Goal: Task Accomplishment & Management: Manage account settings

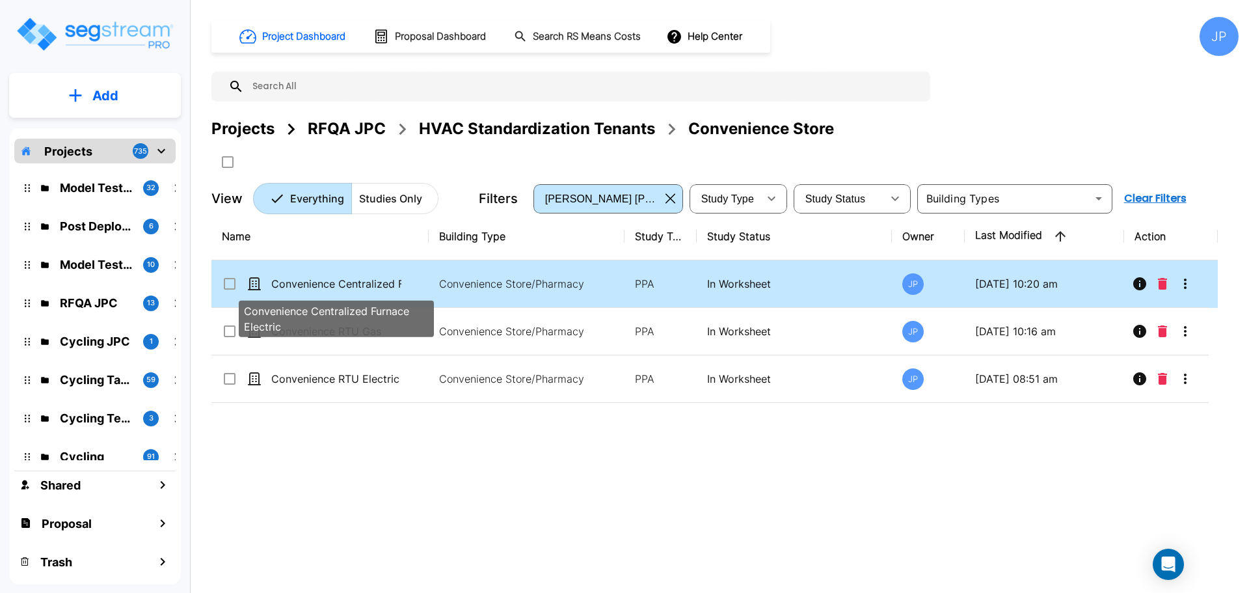
click at [364, 288] on p "Convenience Centralized Furnace Electric" at bounding box center [336, 284] width 130 height 16
checkbox input "true"
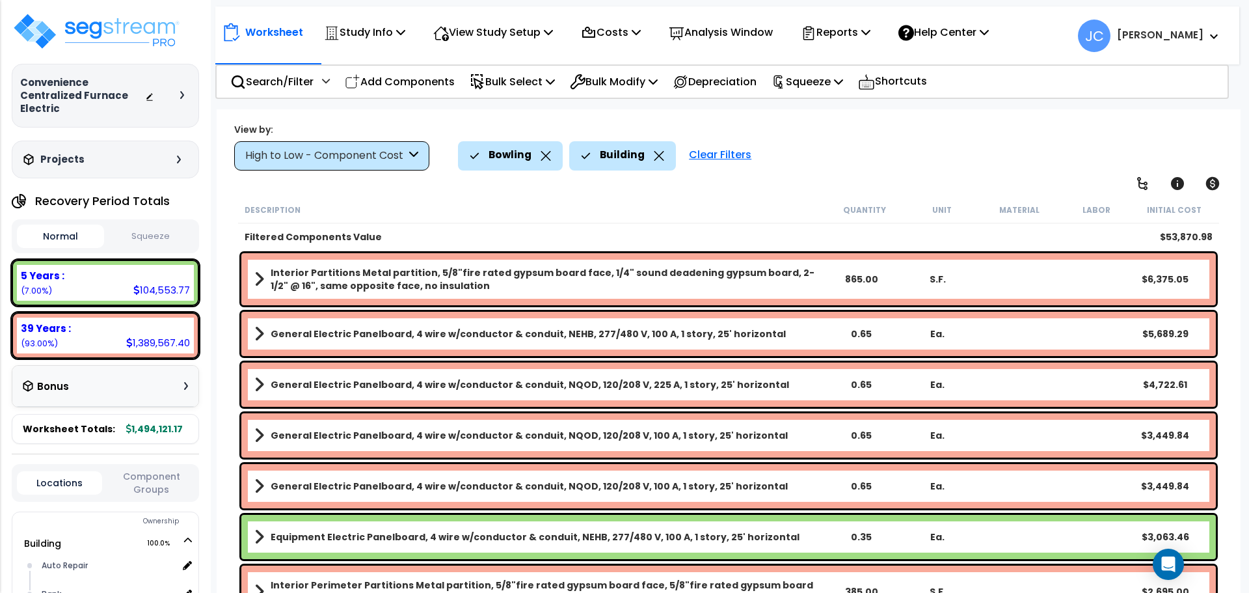
click at [720, 141] on div "Clear Filters" at bounding box center [720, 155] width 75 height 29
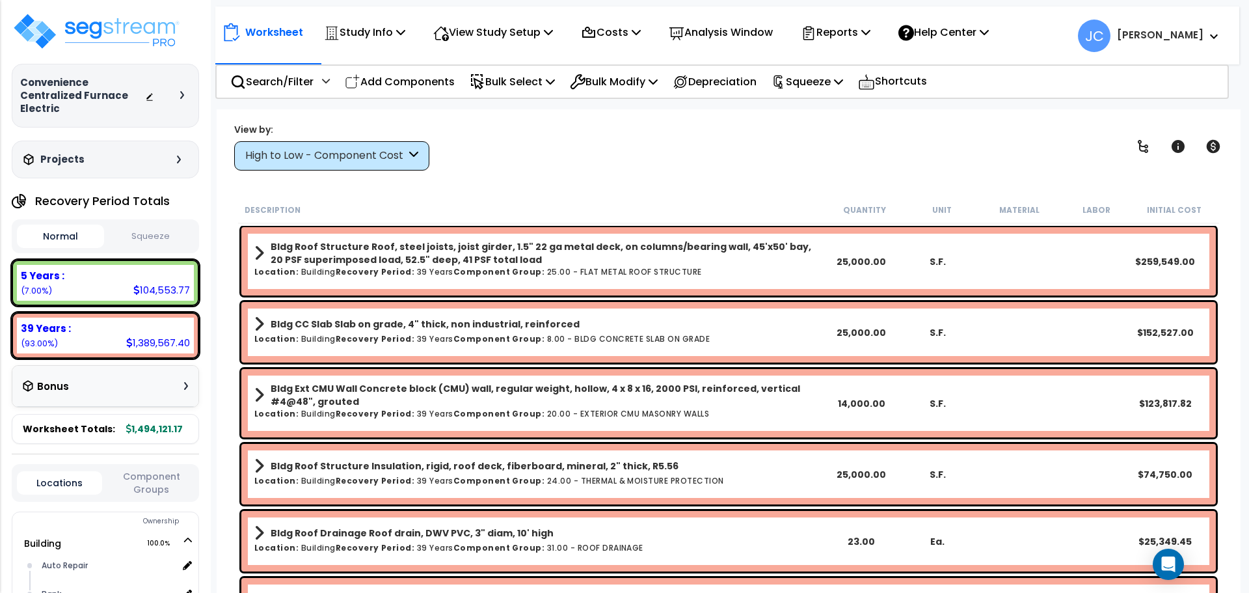
click at [362, 174] on div "Worksheet Study Info Study Setup Add Property Unit Template study Clone study JC" at bounding box center [729, 405] width 1024 height 593
click at [330, 159] on div "High to Low - Component Cost" at bounding box center [325, 155] width 161 height 15
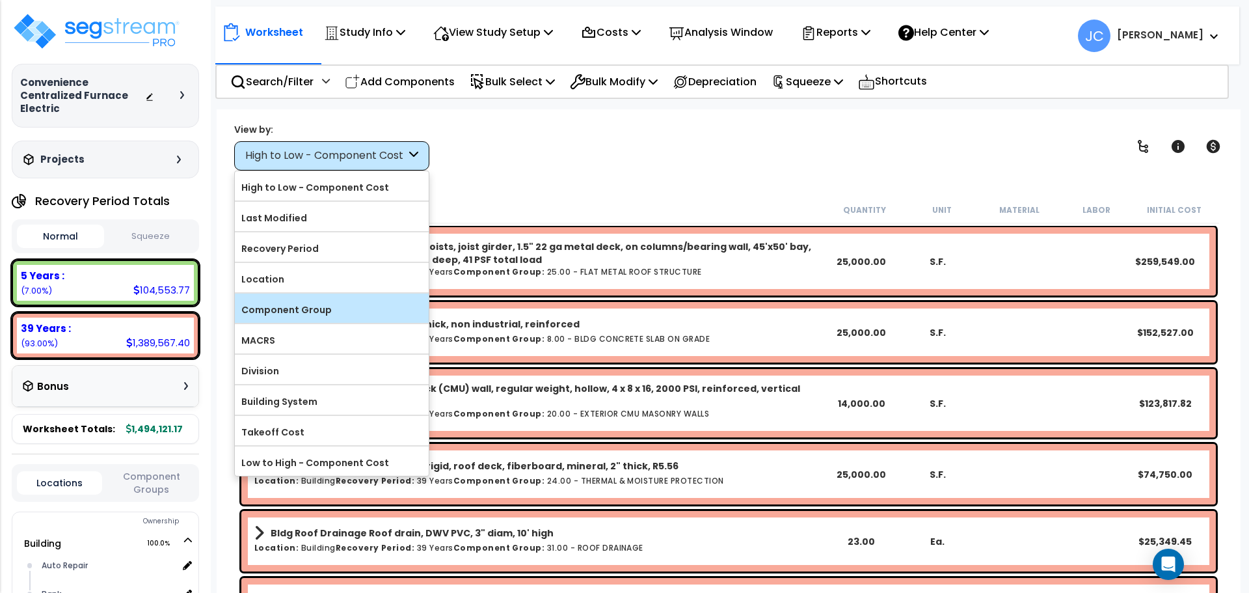
click at [330, 308] on label "Component Group" at bounding box center [332, 310] width 194 height 20
click at [0, 0] on input "Component Group" at bounding box center [0, 0] width 0 height 0
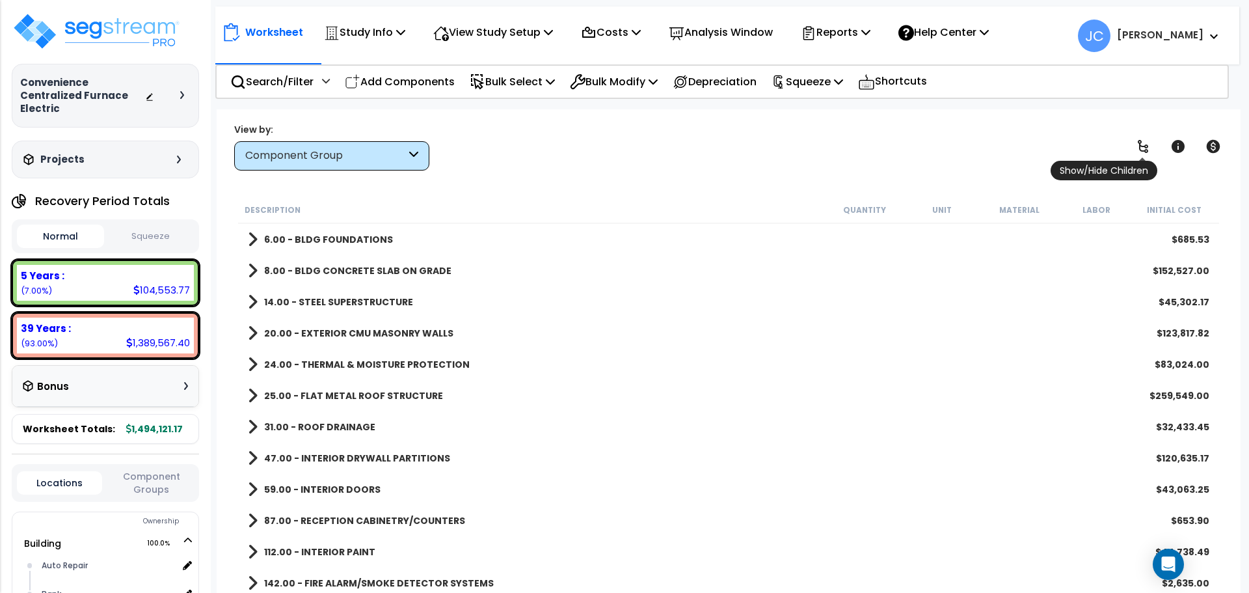
click at [1135, 158] on link at bounding box center [1143, 146] width 29 height 29
click at [1142, 161] on span "Show/Hide Children" at bounding box center [1104, 171] width 107 height 20
click at [1143, 148] on icon at bounding box center [1143, 147] width 16 height 16
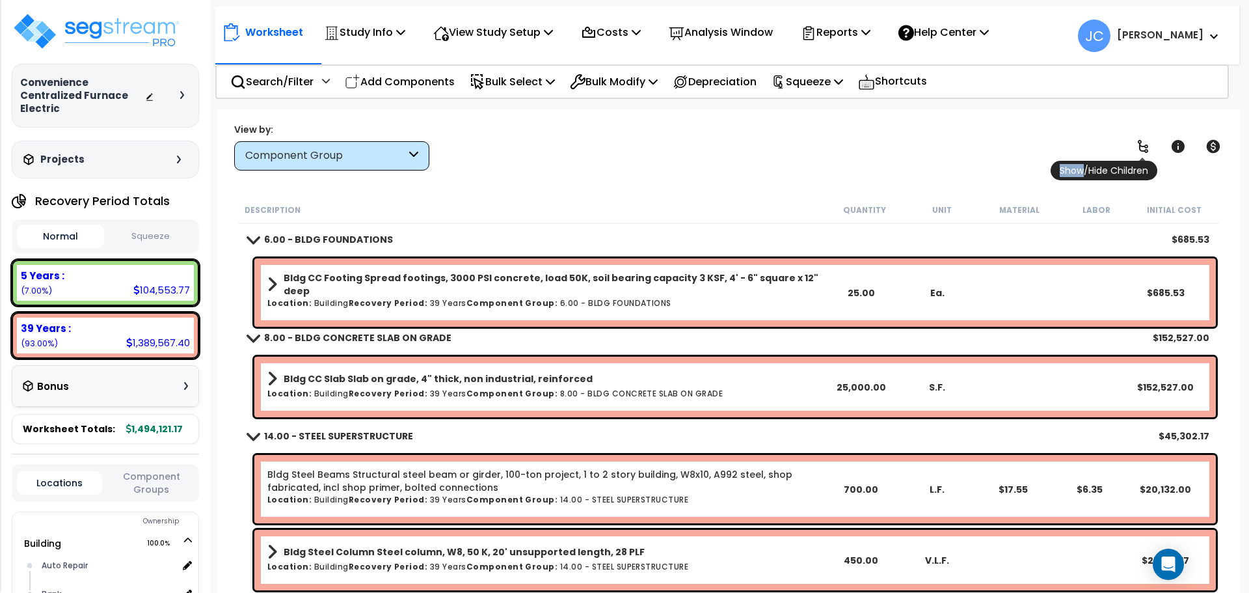
click at [1143, 148] on icon at bounding box center [1143, 147] width 16 height 16
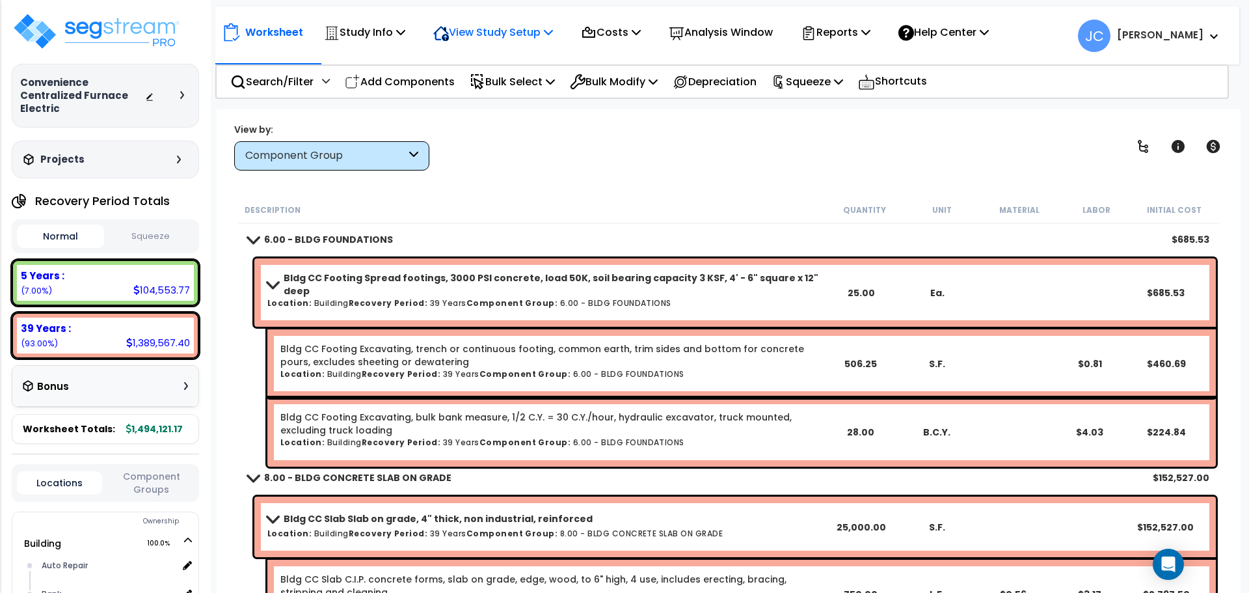
click at [552, 45] on div "View Study Setup" at bounding box center [493, 32] width 120 height 31
click at [523, 85] on link "View Questionnaire" at bounding box center [491, 89] width 129 height 26
click at [111, 24] on img at bounding box center [96, 31] width 169 height 39
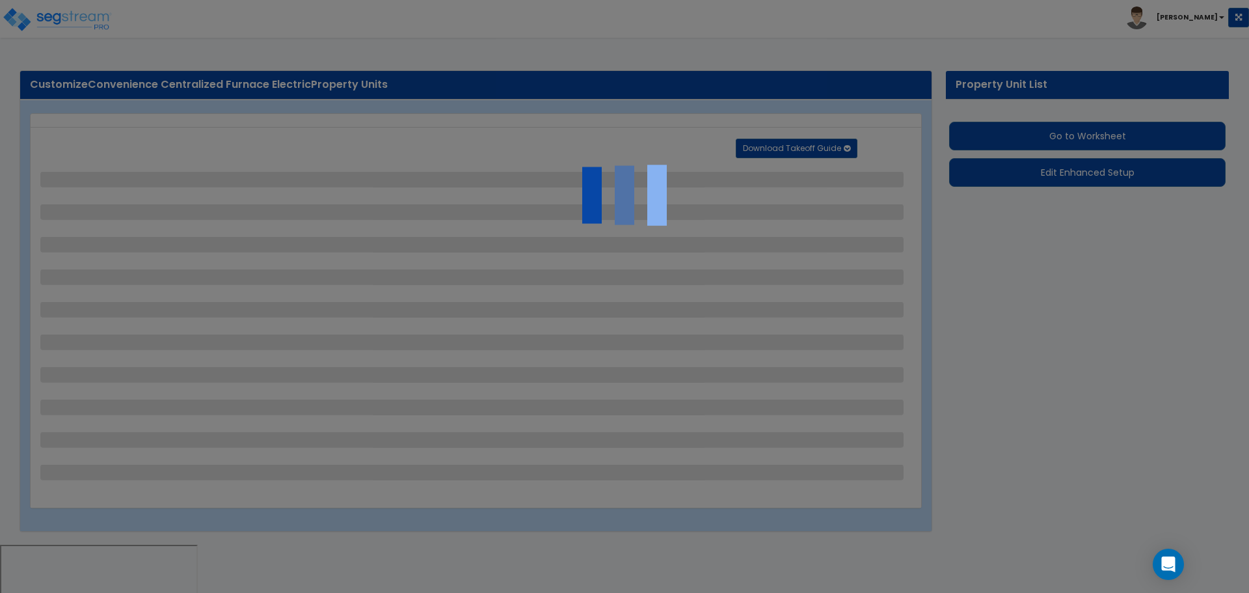
select select "4"
select select "2"
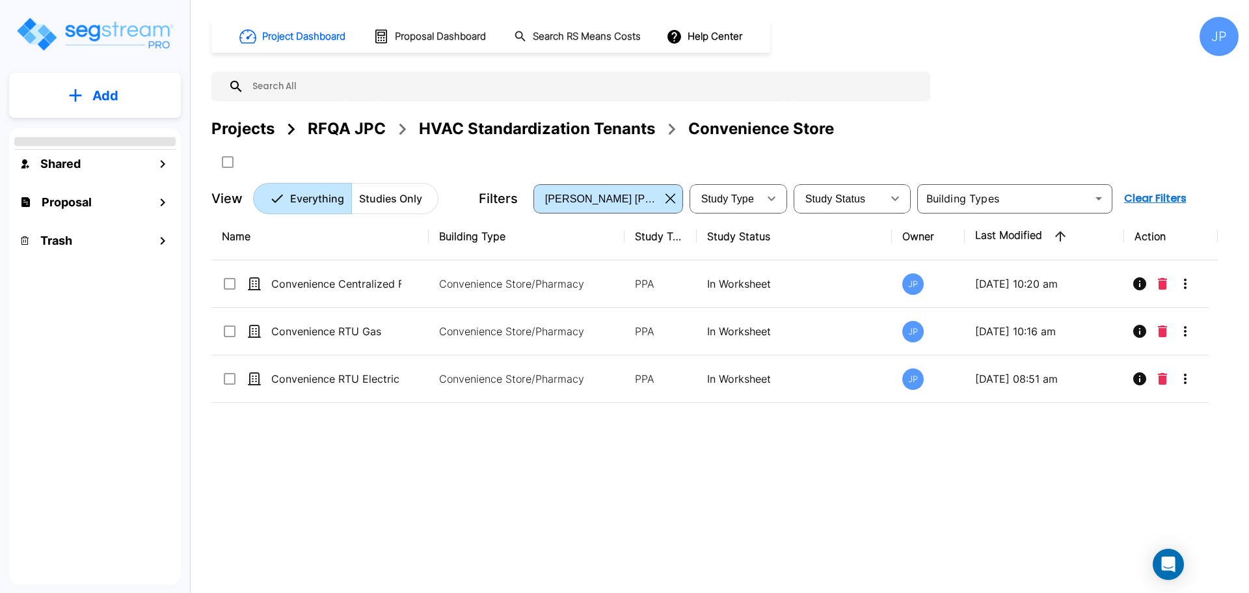
click at [259, 130] on div "Projects" at bounding box center [242, 128] width 63 height 23
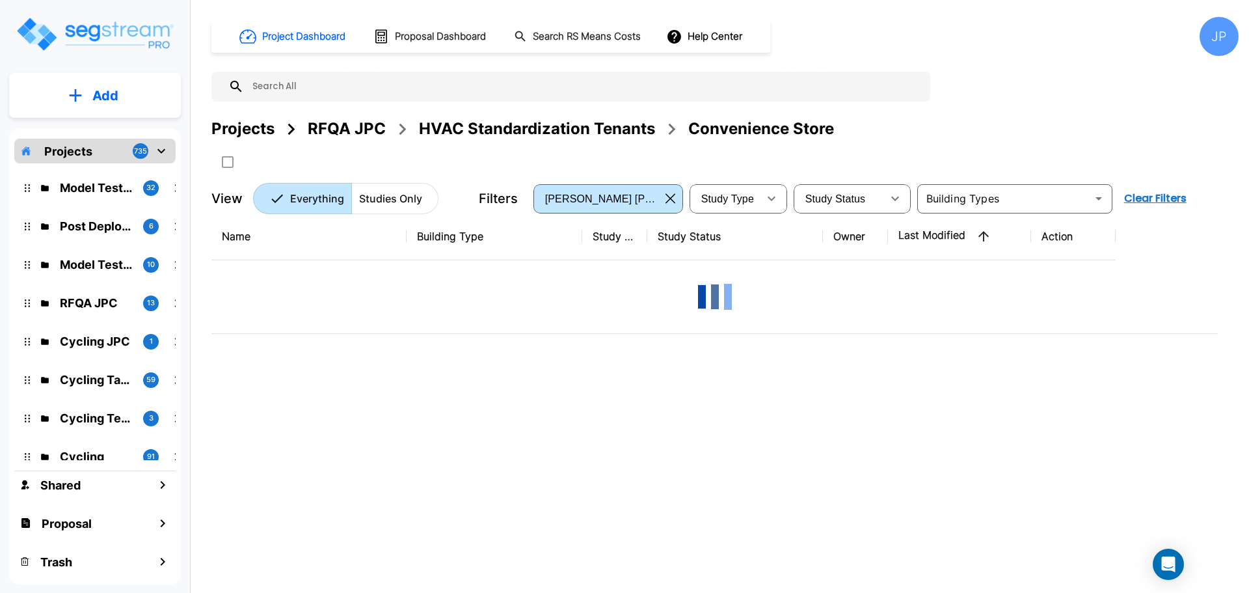
click at [250, 128] on div "Projects" at bounding box center [242, 128] width 63 height 23
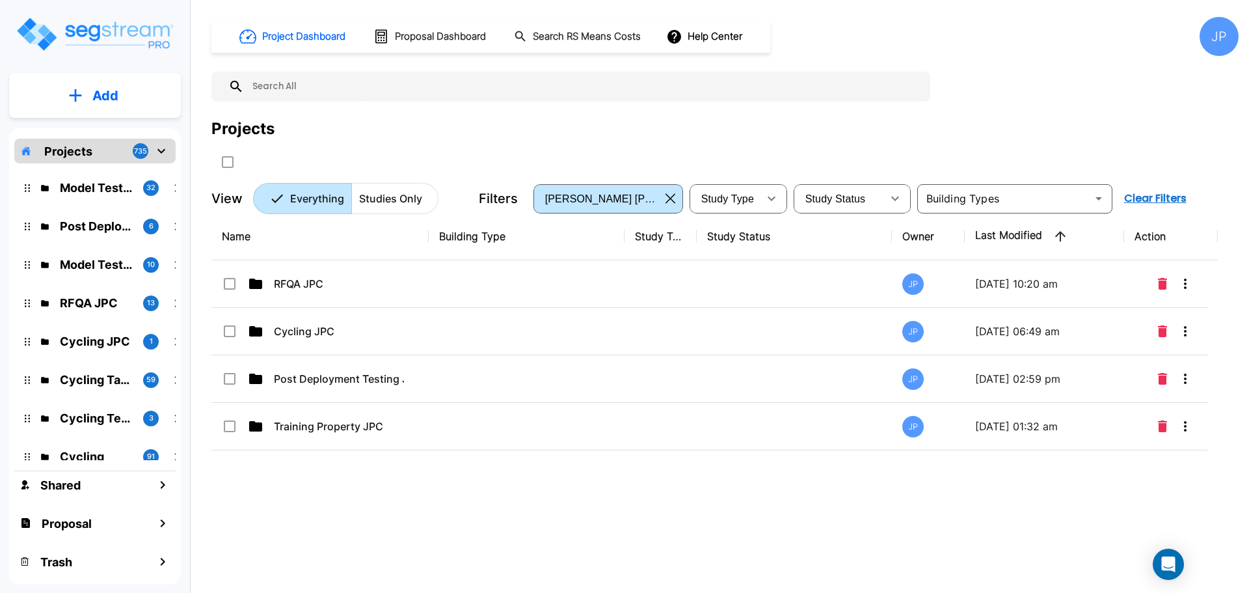
click at [1217, 37] on div "JP" at bounding box center [1219, 36] width 39 height 39
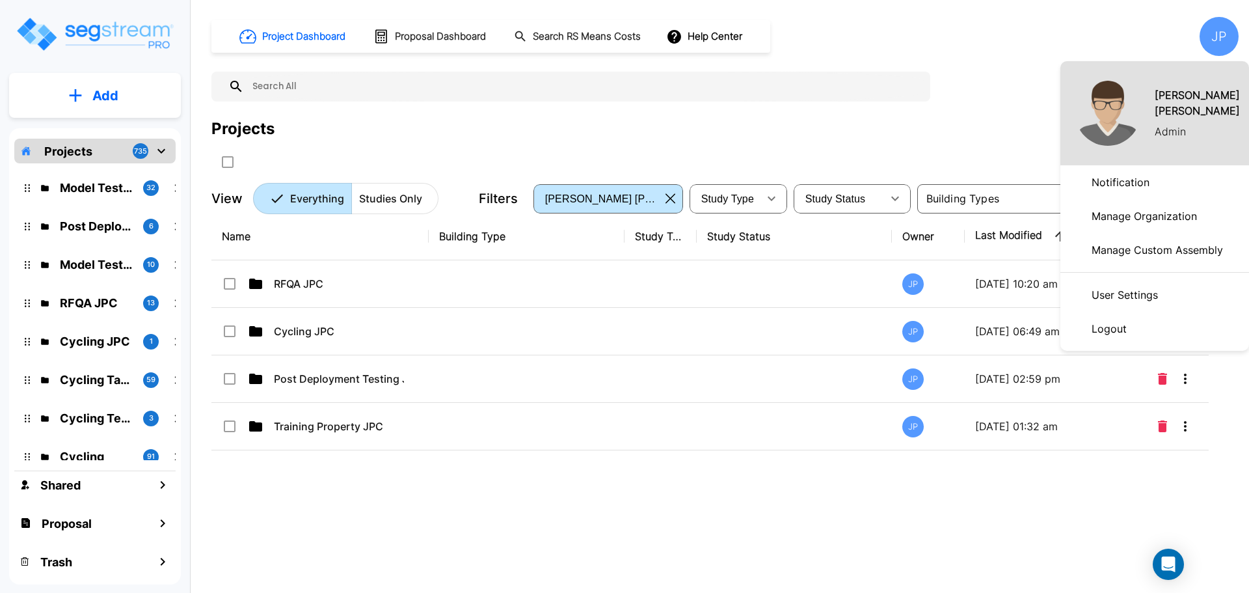
click at [1108, 328] on p "Logout" at bounding box center [1110, 329] width 46 height 26
